Goal: Task Accomplishment & Management: Complete application form

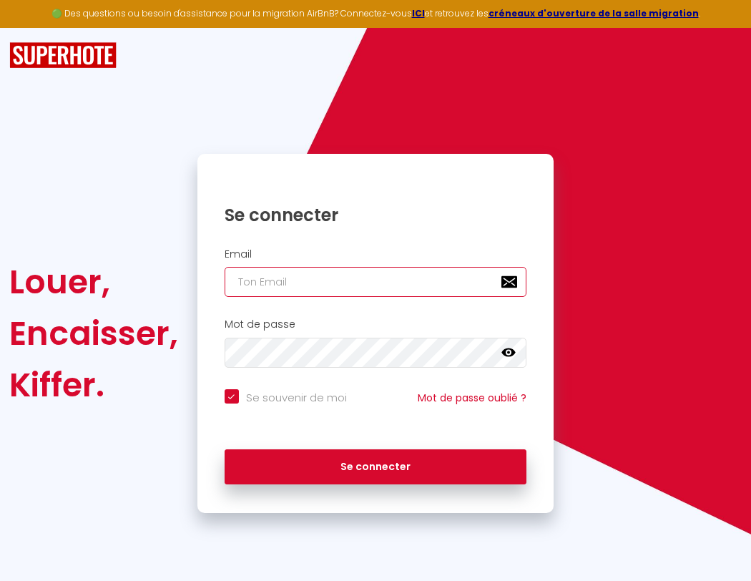
type input "s"
checkbox input "true"
type input "su"
checkbox input "true"
type input "sup"
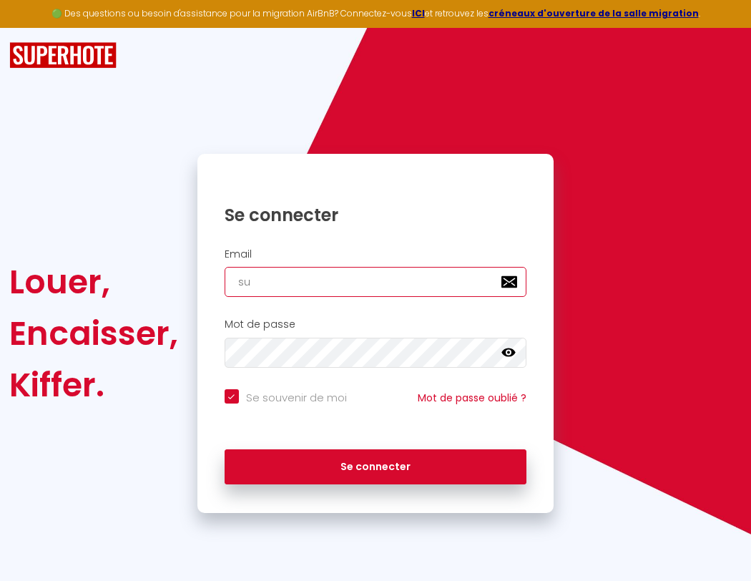
checkbox input "true"
type input "supe"
checkbox input "true"
type input "super"
checkbox input "true"
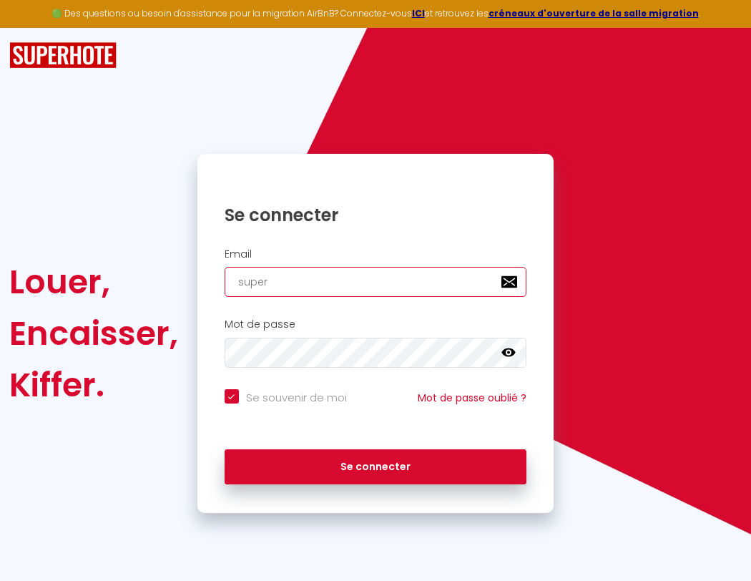
type input "superb"
checkbox input "true"
type input "superbo"
checkbox input "true"
type input "s"
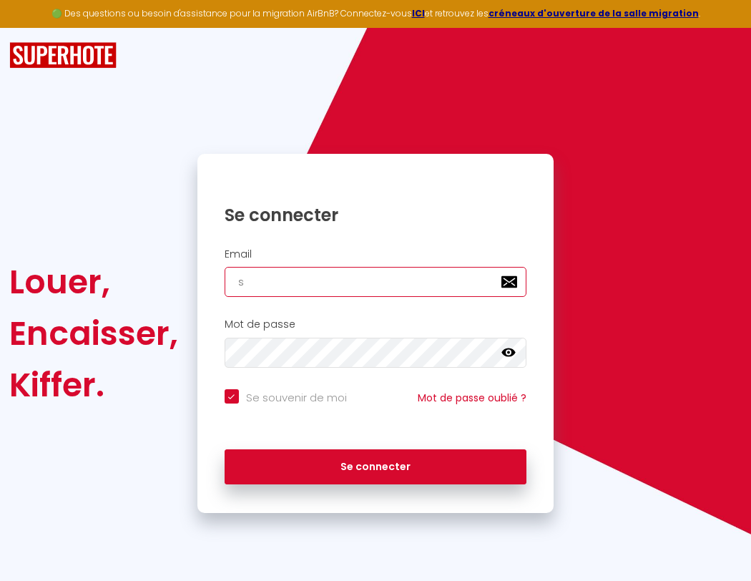
checkbox input "true"
type input "superbor"
checkbox input "true"
type input "su"
checkbox input "true"
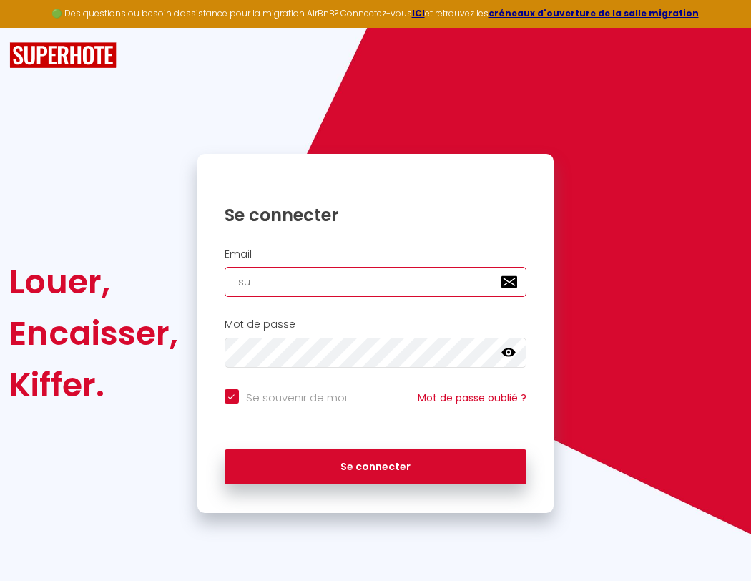
type input "sup"
checkbox input "true"
type input "supe"
checkbox input "true"
type input "superbordea"
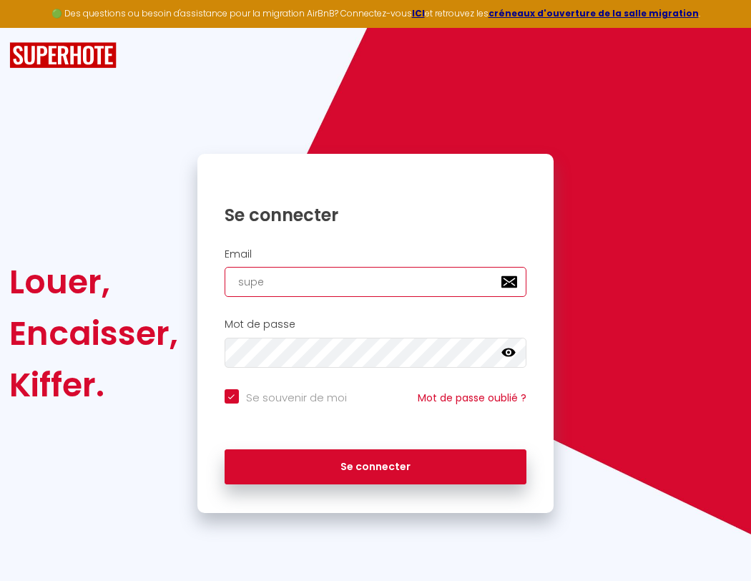
checkbox input "true"
type input "super"
checkbox input "true"
type input "superbordeau"
checkbox input "true"
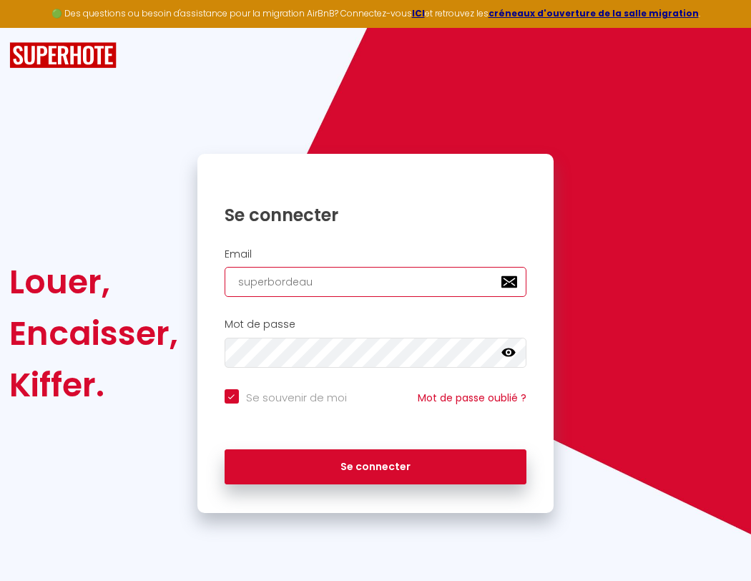
type input "superb"
checkbox input "true"
type input "s"
checkbox input "true"
type input "superbordeaux"
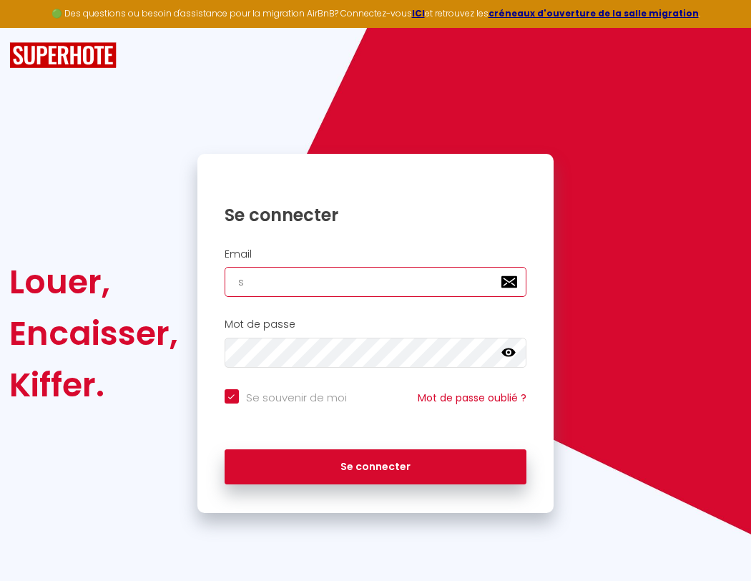
checkbox input "true"
type input "su"
checkbox input "true"
type input "superbordeaux@"
checkbox input "true"
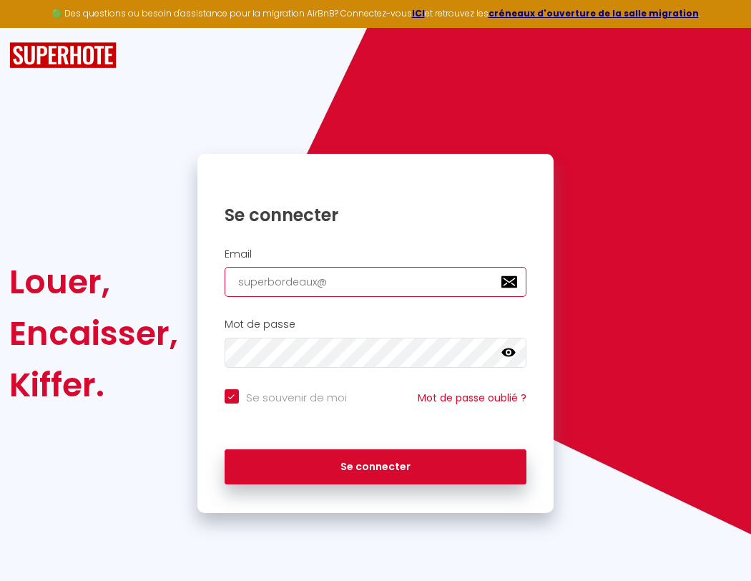
type input "sup"
checkbox input "true"
type input "superbordeaux@g"
checkbox input "true"
type input "supe"
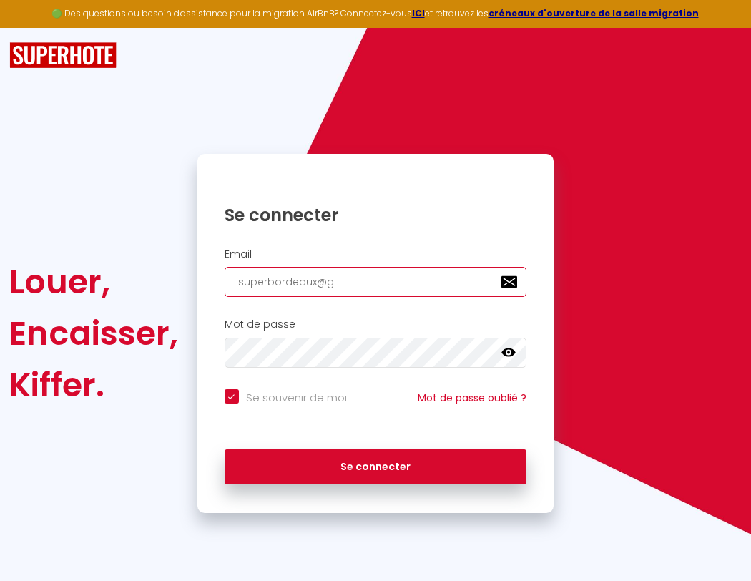
checkbox input "true"
type input "superbordeaux@gm"
checkbox input "true"
type input "super"
checkbox input "true"
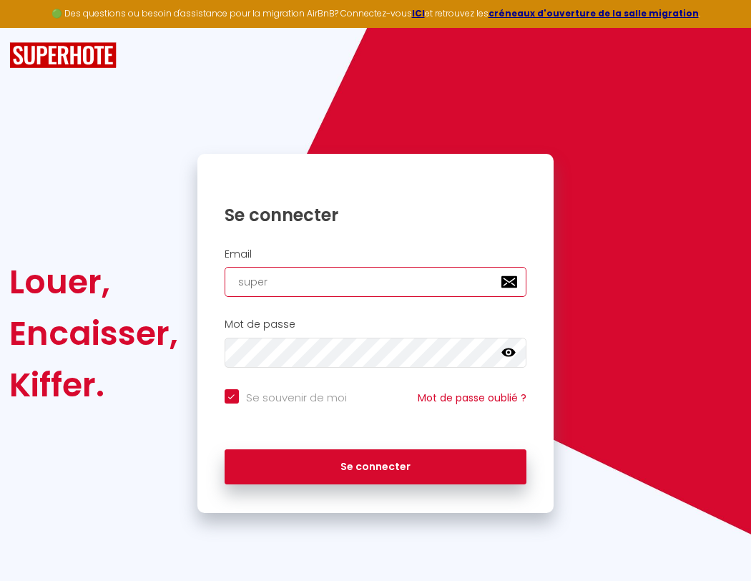
type input "superbordeaux@gma"
checkbox input "true"
type input "superb"
checkbox input "true"
type input "superbordeaux@gmai"
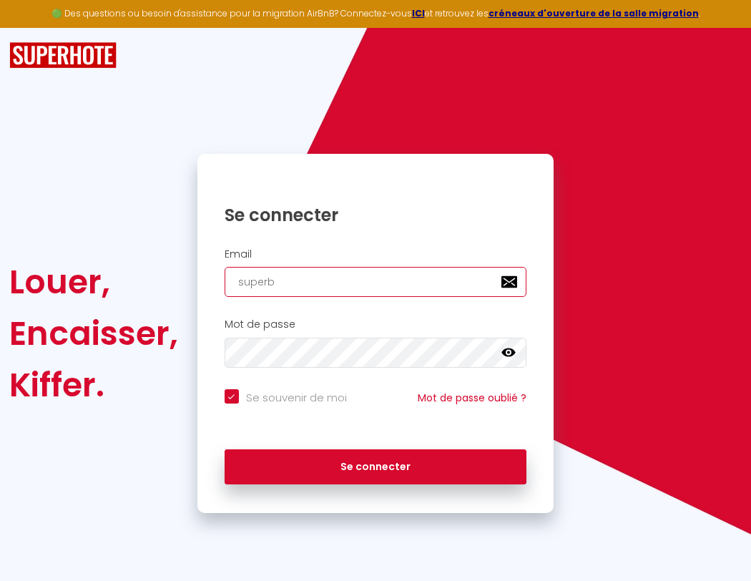
checkbox input "true"
type input "superbo"
checkbox input "true"
type input "[EMAIL_ADDRESS]"
checkbox input "true"
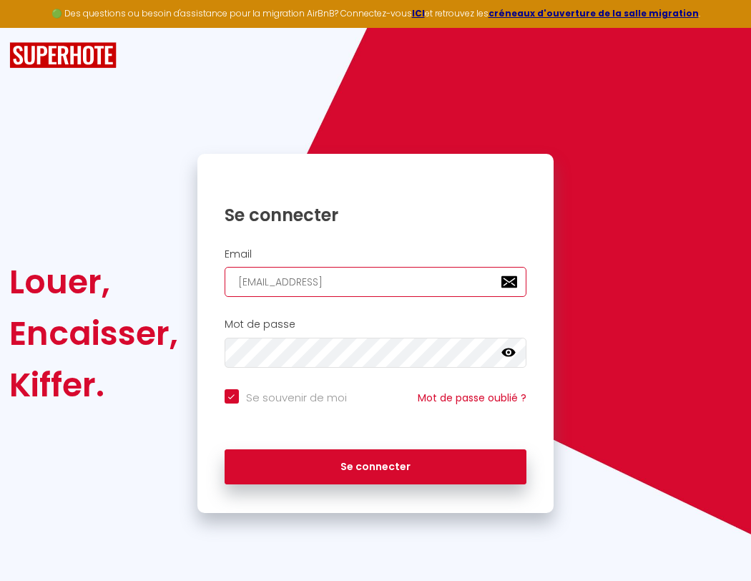
type input "superbor"
checkbox input "true"
type input "[EMAIL_ADDRESS]."
checkbox input "true"
type input "superbord"
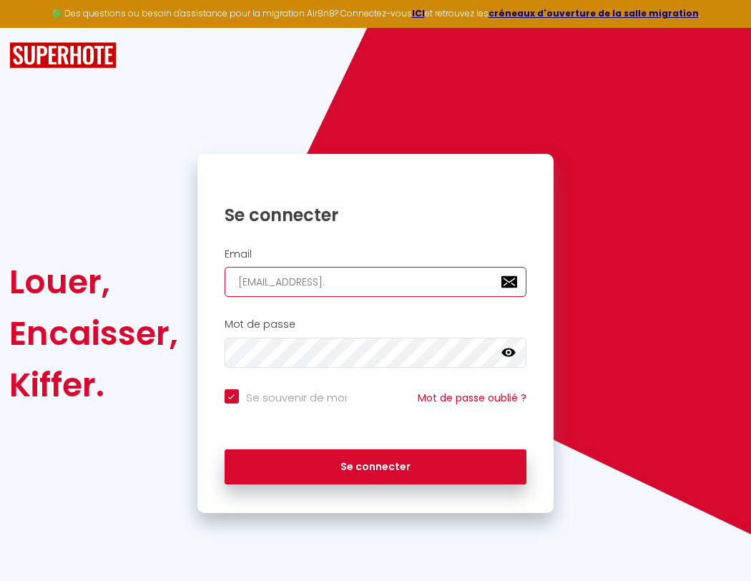
checkbox input "true"
type input "superbordeaux@gmail.c"
checkbox input "true"
type input "superborde"
checkbox input "true"
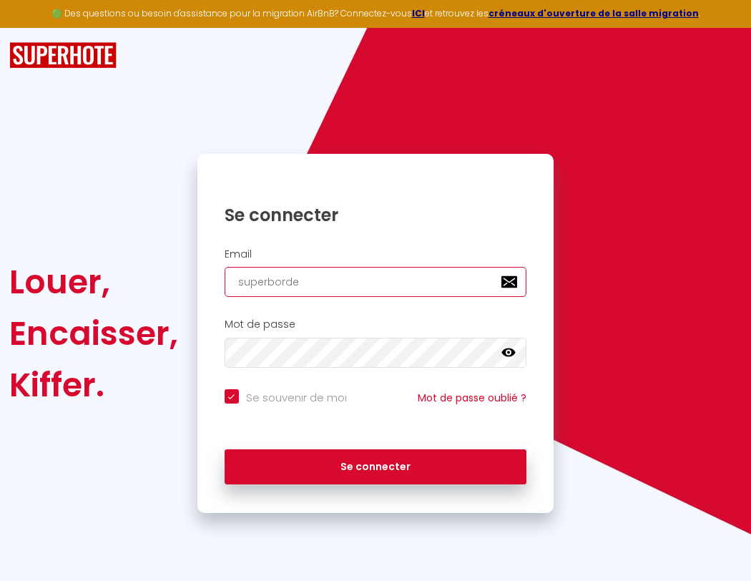
type input "[EMAIL_ADDRESS][DOMAIN_NAME]"
checkbox input "true"
type input "superbordea"
checkbox input "true"
type input "[EMAIL_ADDRESS][DOMAIN_NAME]"
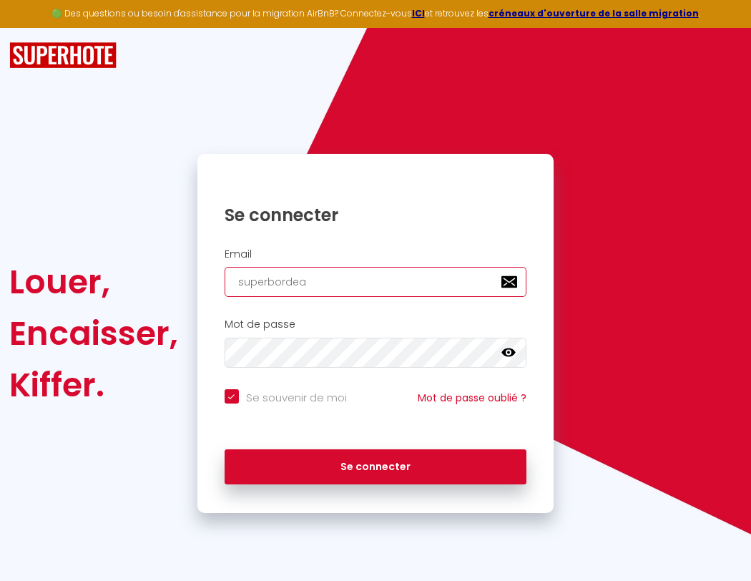
checkbox input "true"
type input "superbordeau"
checkbox input "true"
